Goal: Task Accomplishment & Management: Manage account settings

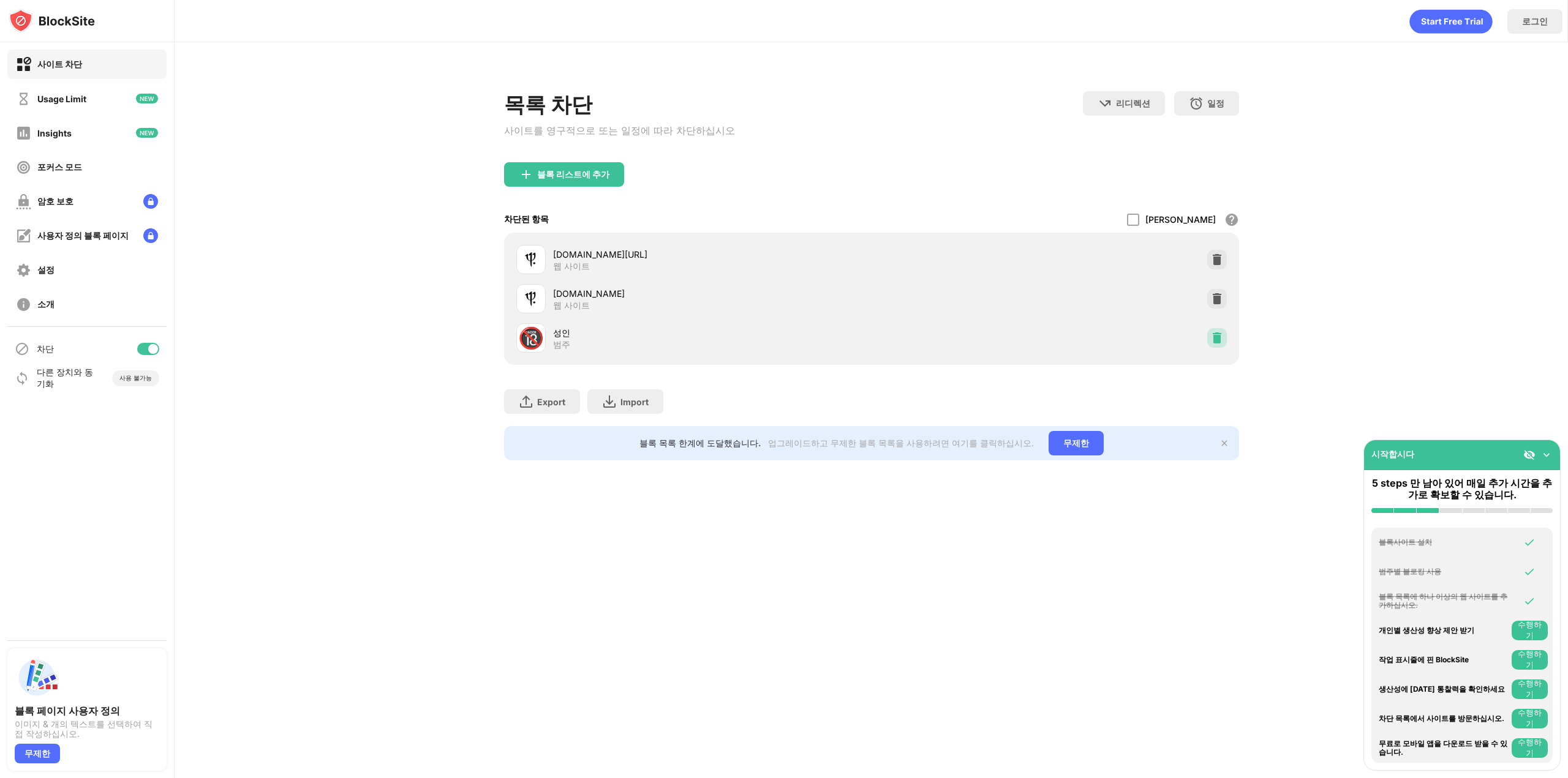
click at [1213, 336] on img at bounding box center [1216, 338] width 12 height 12
